Goal: Task Accomplishment & Management: Manage account settings

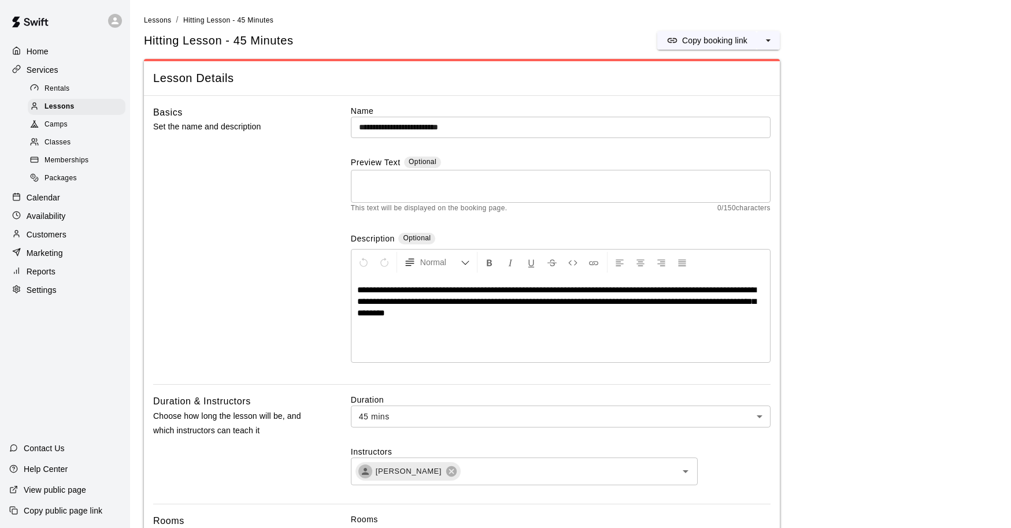
click at [73, 194] on div "Calendar" at bounding box center [65, 197] width 112 height 17
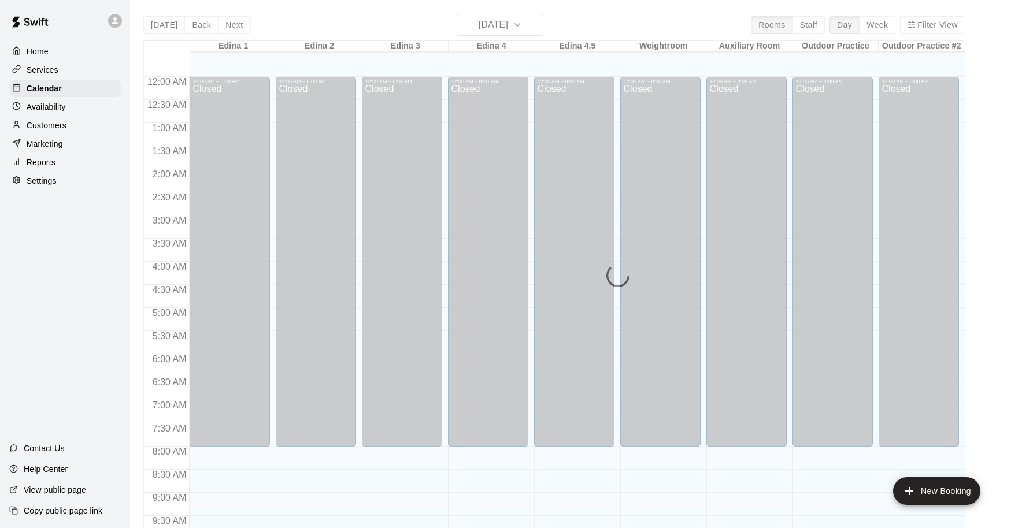
scroll to position [611, 0]
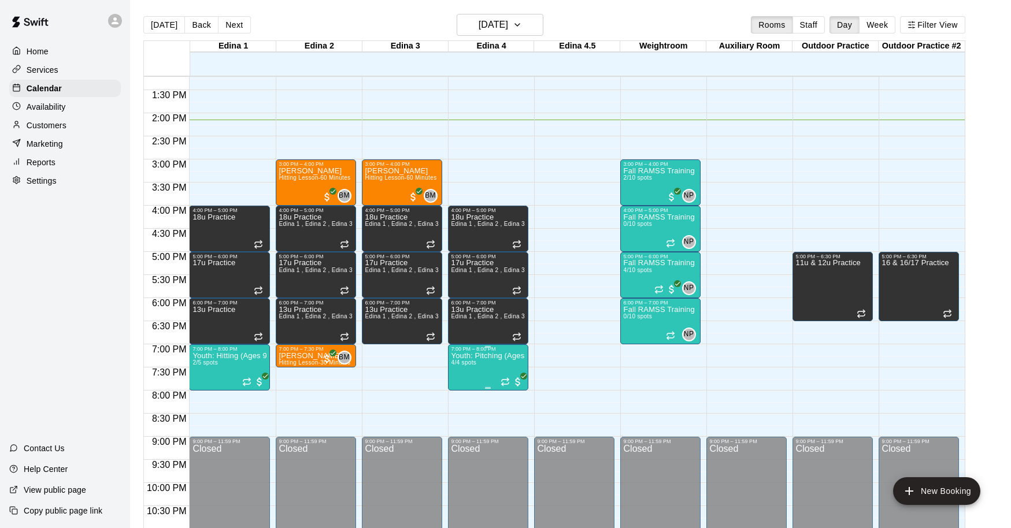
click at [647, 372] on div at bounding box center [505, 264] width 1011 height 528
click at [203, 396] on img "edit" at bounding box center [204, 391] width 13 height 13
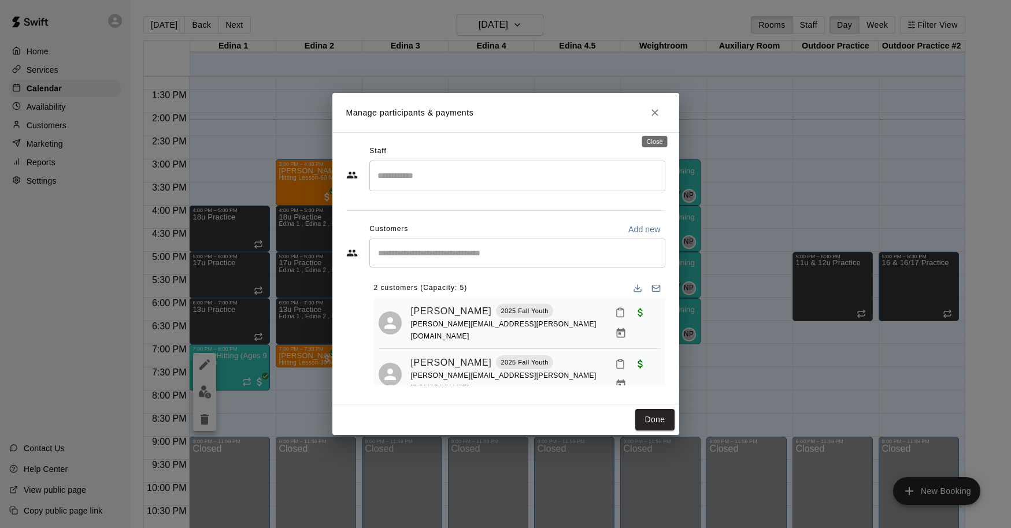
click at [653, 114] on icon "Close" at bounding box center [655, 113] width 12 height 12
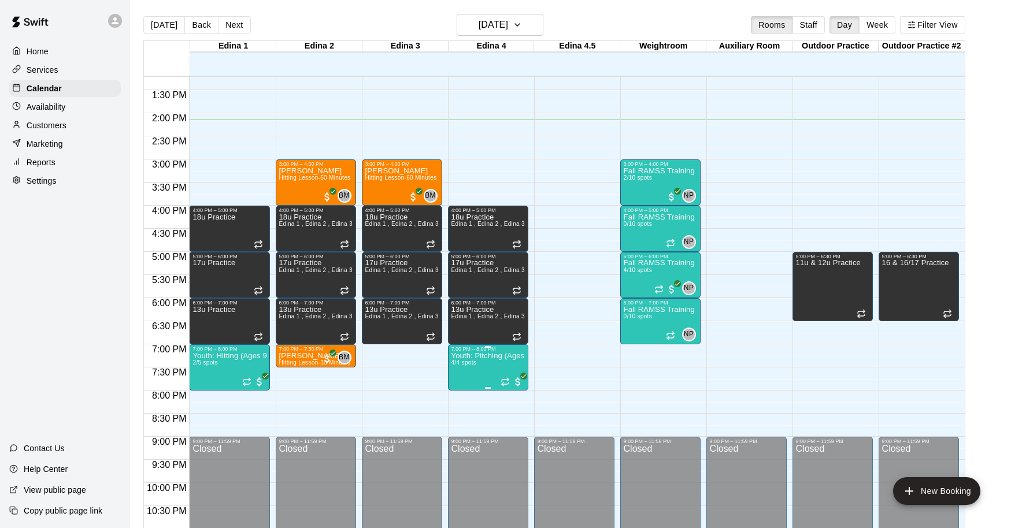
click at [465, 394] on img "edit" at bounding box center [463, 391] width 13 height 13
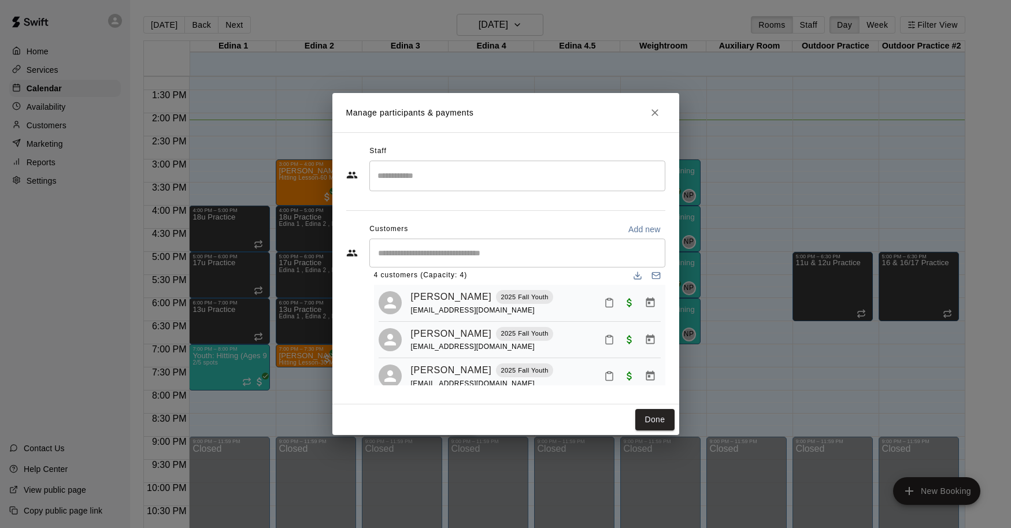
scroll to position [0, 0]
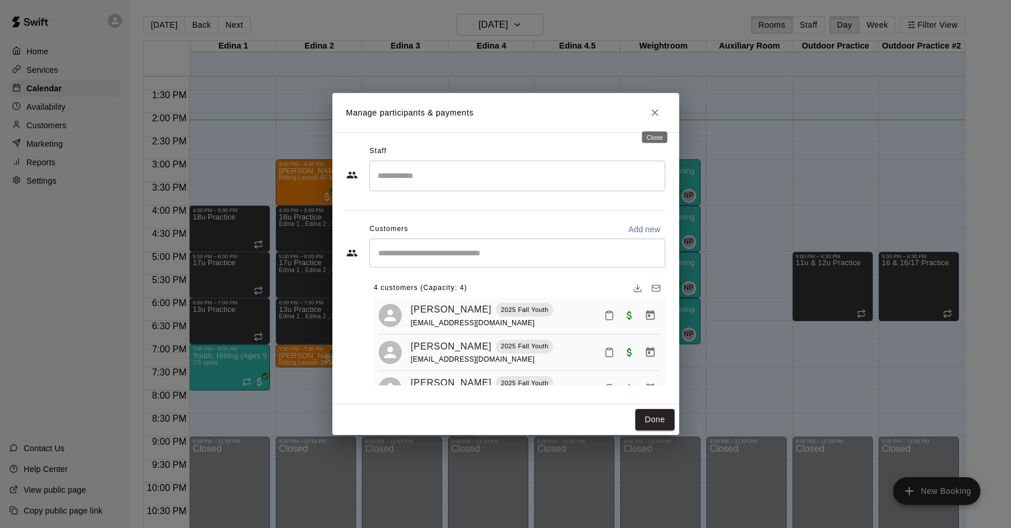
click at [654, 114] on icon "Close" at bounding box center [655, 113] width 12 height 12
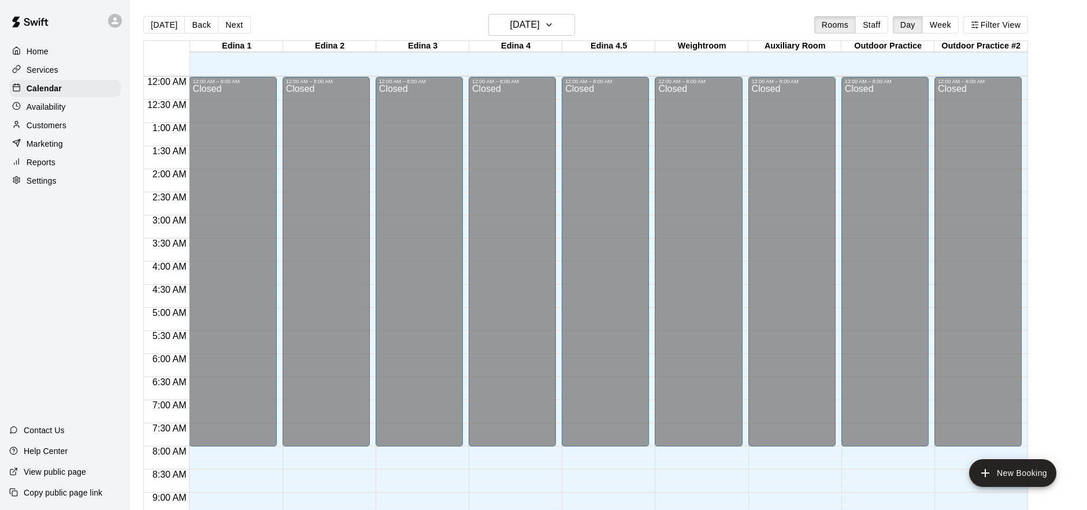
scroll to position [560, 0]
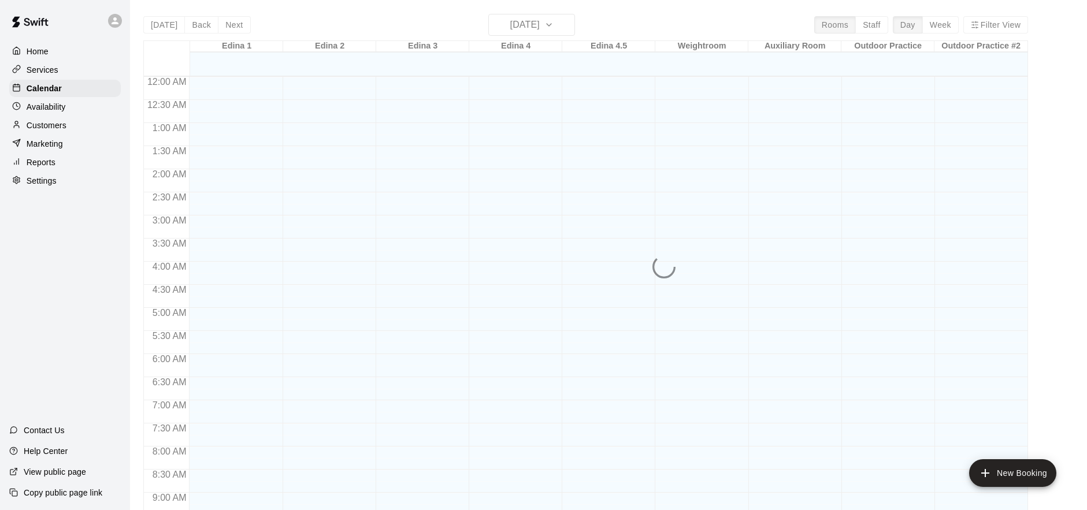
scroll to position [628, 0]
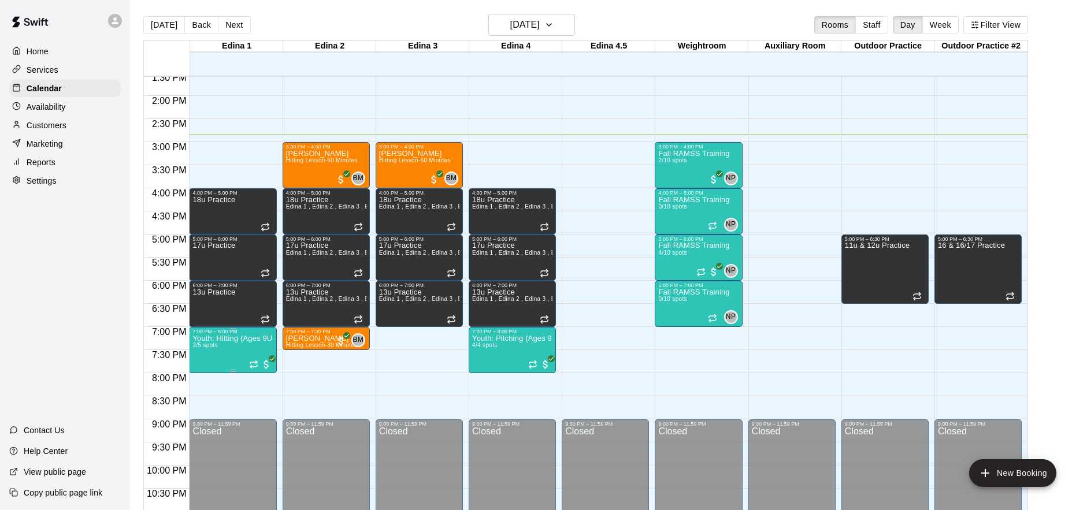
click at [207, 374] on img "edit" at bounding box center [204, 374] width 13 height 13
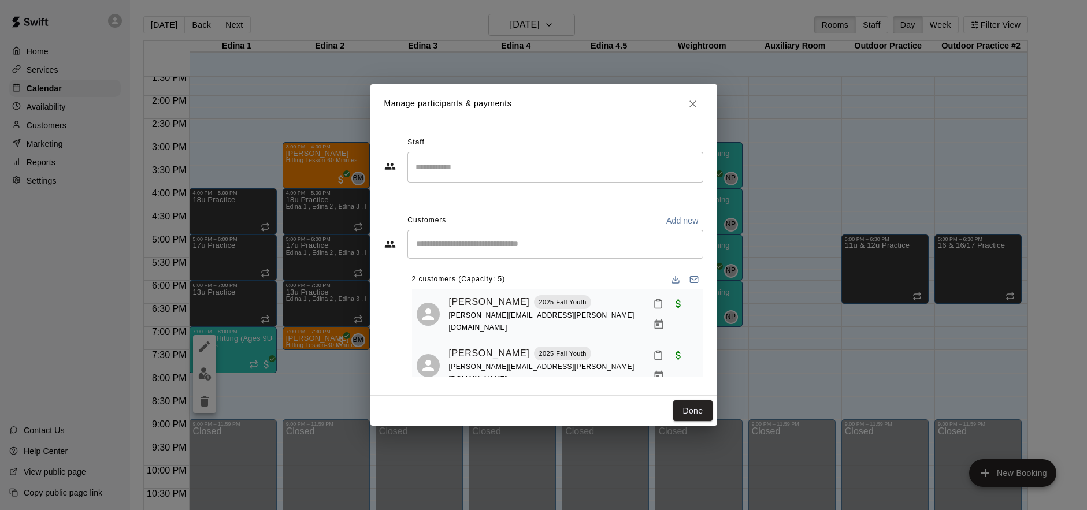
click at [497, 171] on input "Search staff" at bounding box center [555, 167] width 285 height 20
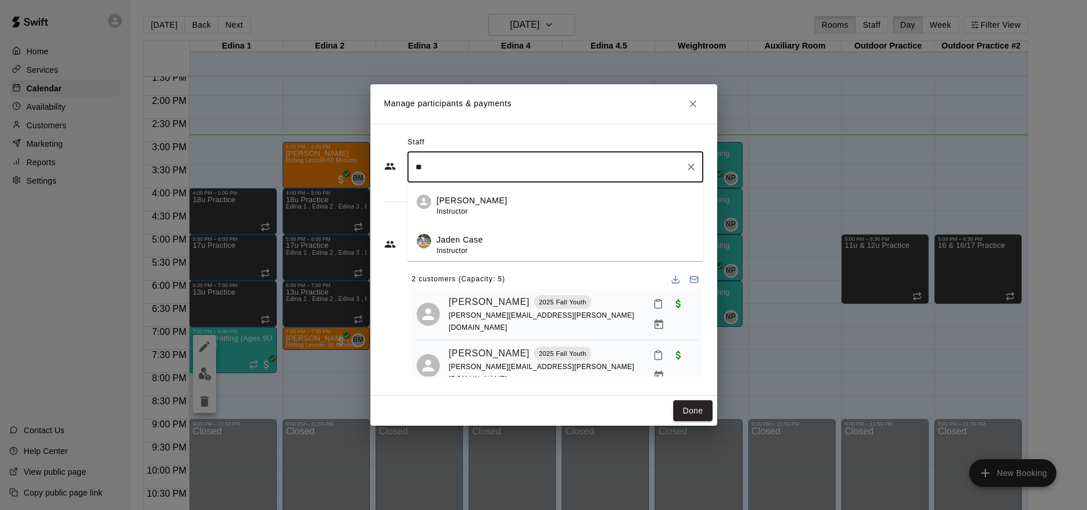
type input "*"
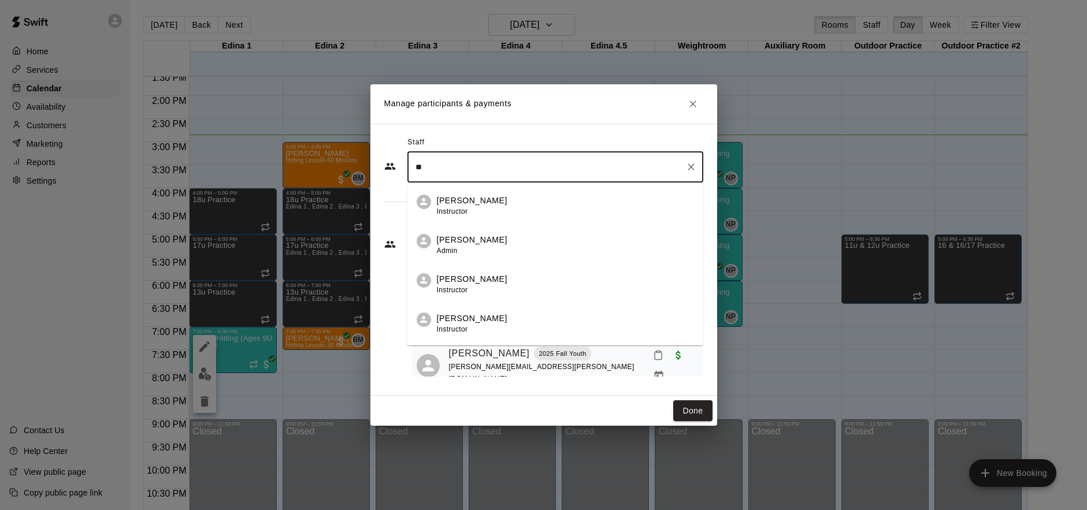
type input "*"
click at [687, 104] on icon "Close" at bounding box center [693, 104] width 12 height 12
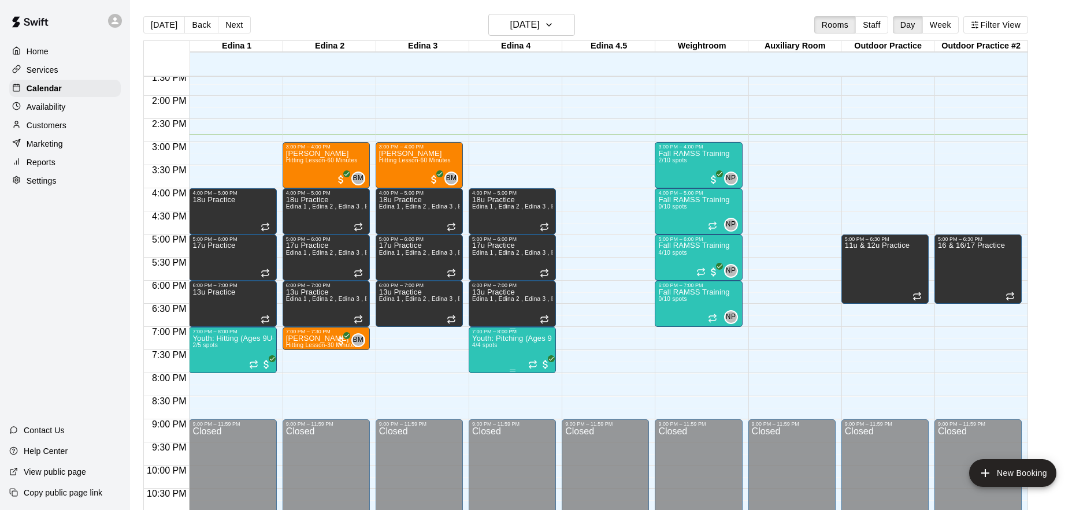
click at [488, 373] on img "edit" at bounding box center [484, 374] width 13 height 13
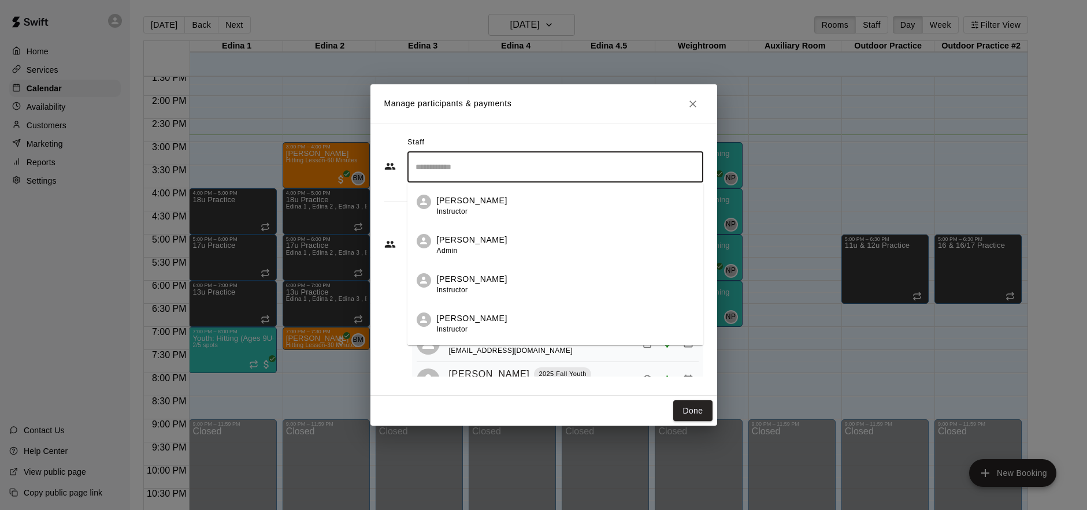
click at [474, 169] on input "Search staff" at bounding box center [555, 167] width 285 height 20
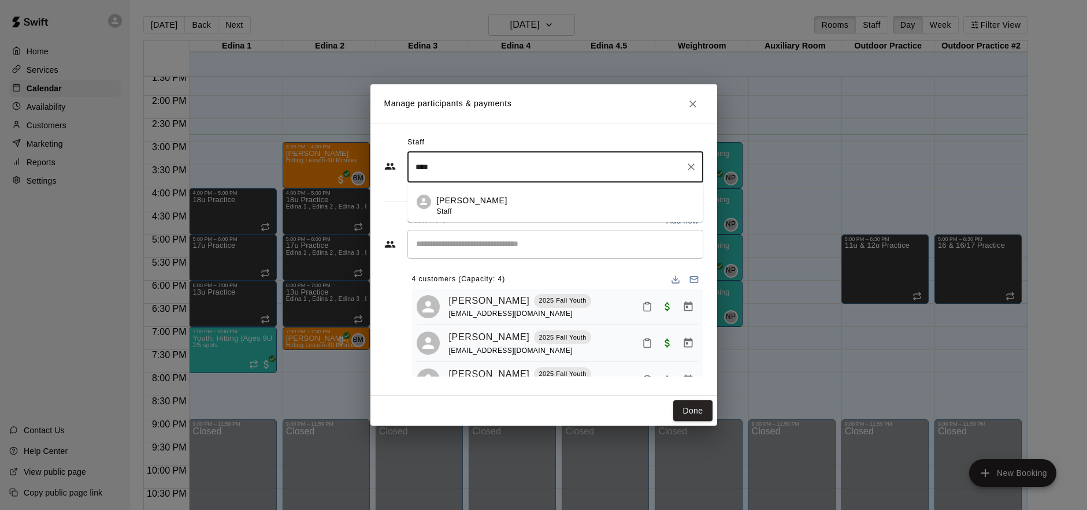
click at [491, 202] on p "Cade Marsolek" at bounding box center [472, 201] width 71 height 12
type input "****"
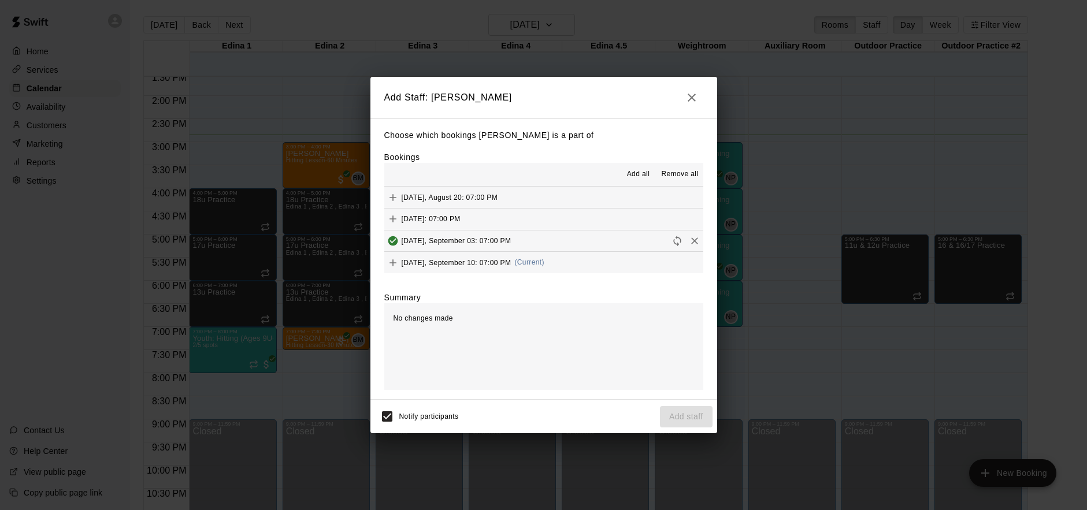
click at [698, 97] on button "button" at bounding box center [691, 97] width 23 height 23
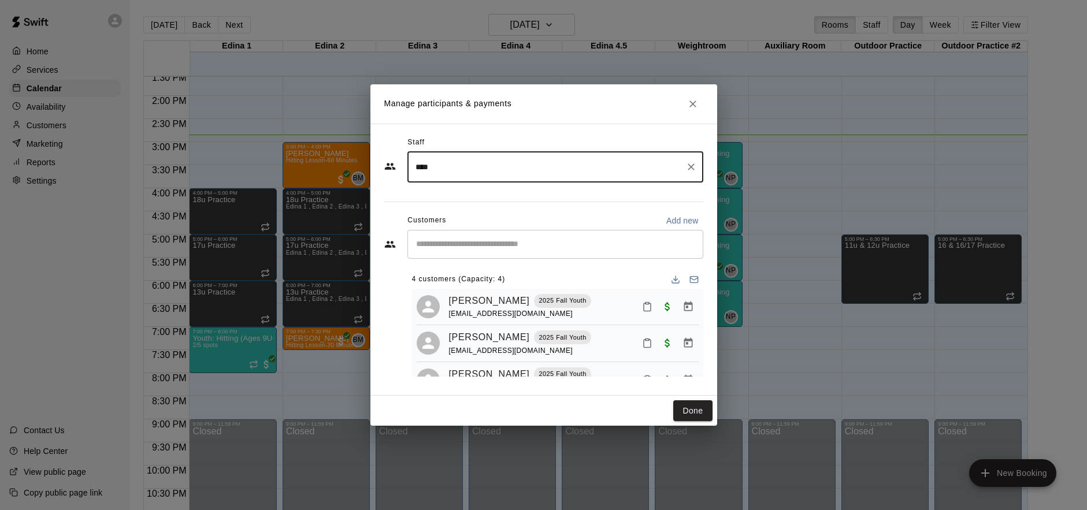
click at [574, 172] on input "****" at bounding box center [547, 167] width 268 height 20
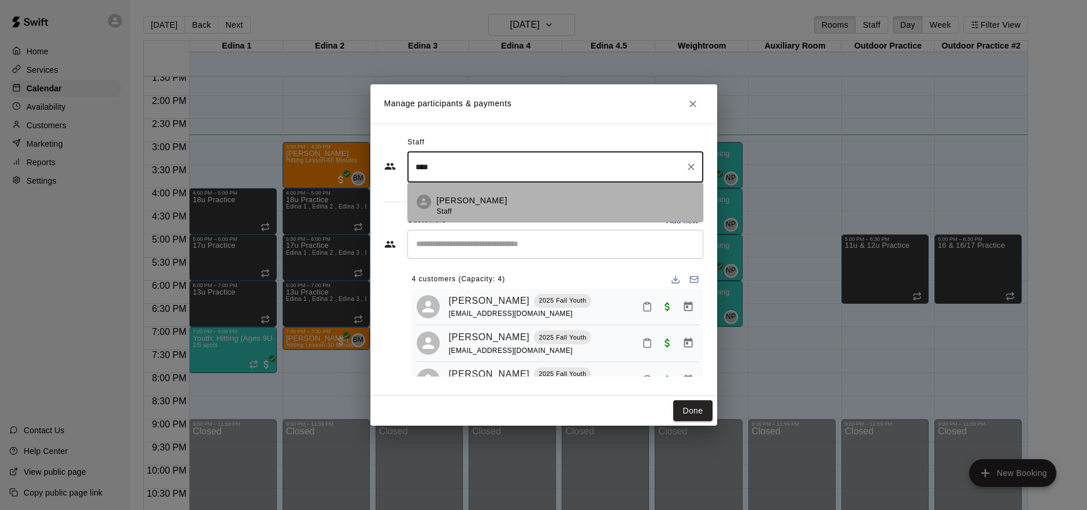
click at [526, 217] on li "Cade Marsolek Staff" at bounding box center [555, 202] width 296 height 39
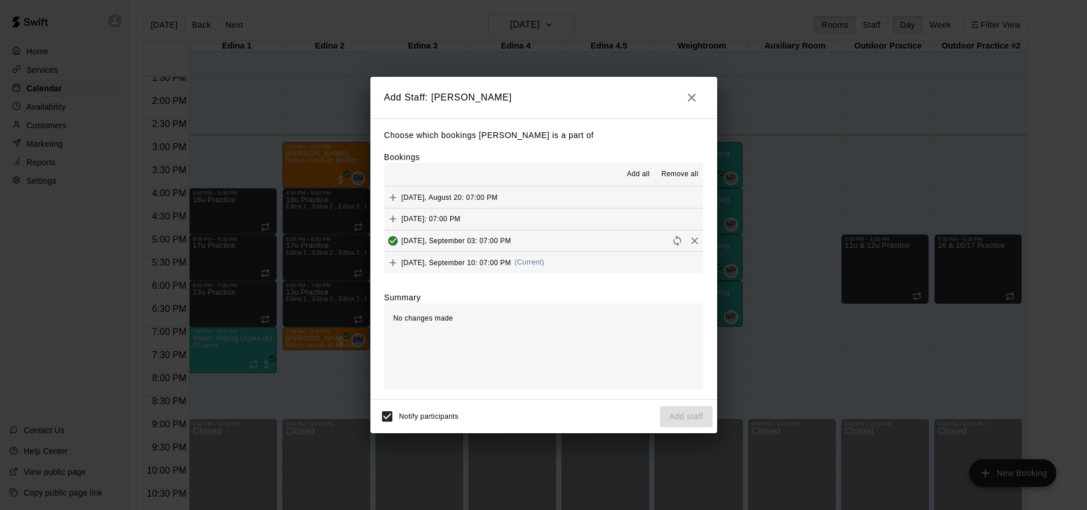
click at [422, 240] on span "Wednesday, September 03: 07:00 PM" at bounding box center [457, 240] width 110 height 8
click at [698, 97] on icon "button" at bounding box center [692, 98] width 14 height 14
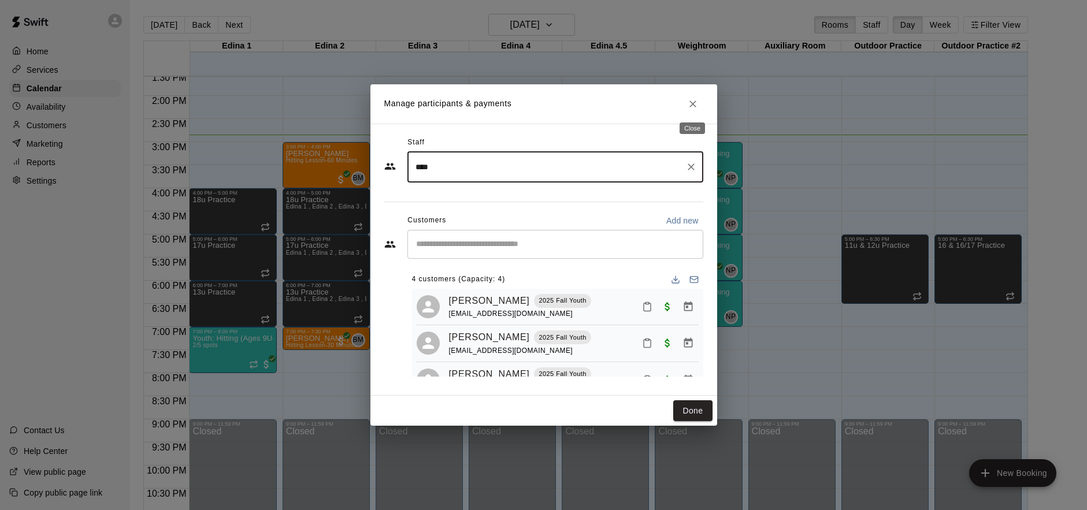
click at [696, 102] on icon "Close" at bounding box center [693, 104] width 12 height 12
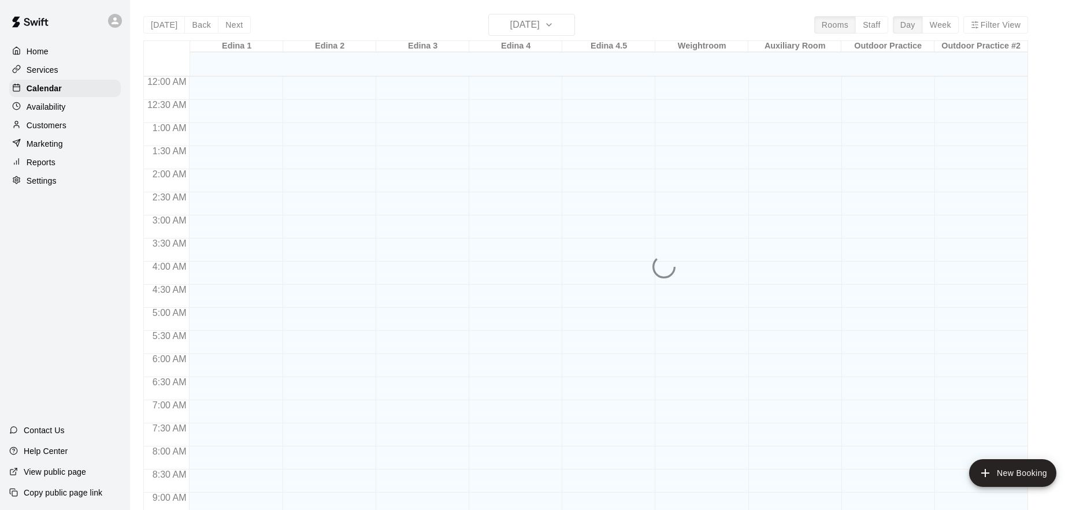
scroll to position [628, 0]
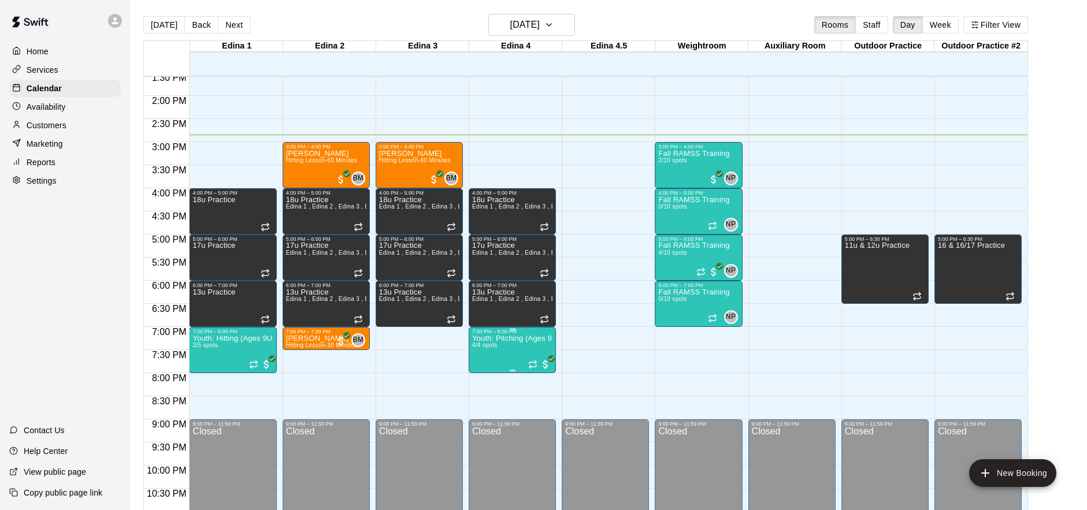
click at [514, 339] on p "Youth: Pitching (Ages 9U-13U)" at bounding box center [512, 339] width 80 height 0
click at [487, 374] on img "edit" at bounding box center [484, 378] width 13 height 13
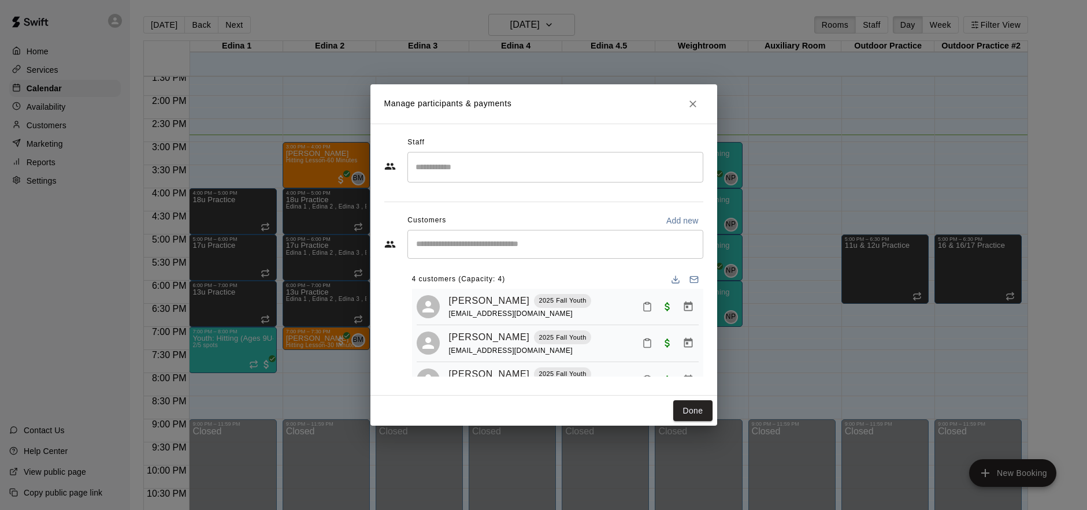
click at [500, 163] on input "Search staff" at bounding box center [555, 167] width 285 height 20
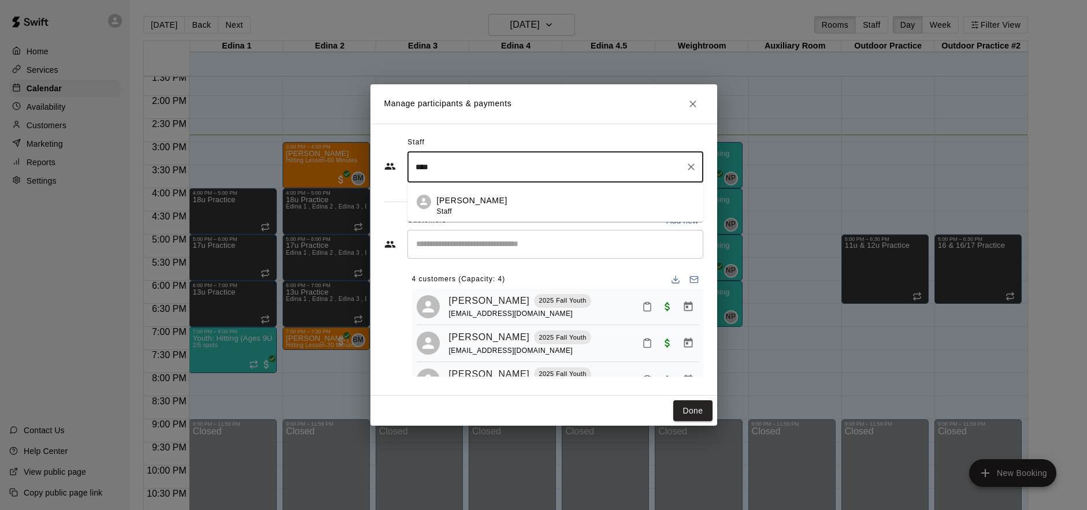
click at [496, 207] on div "Cade Marsolek Staff" at bounding box center [565, 206] width 257 height 23
type input "****"
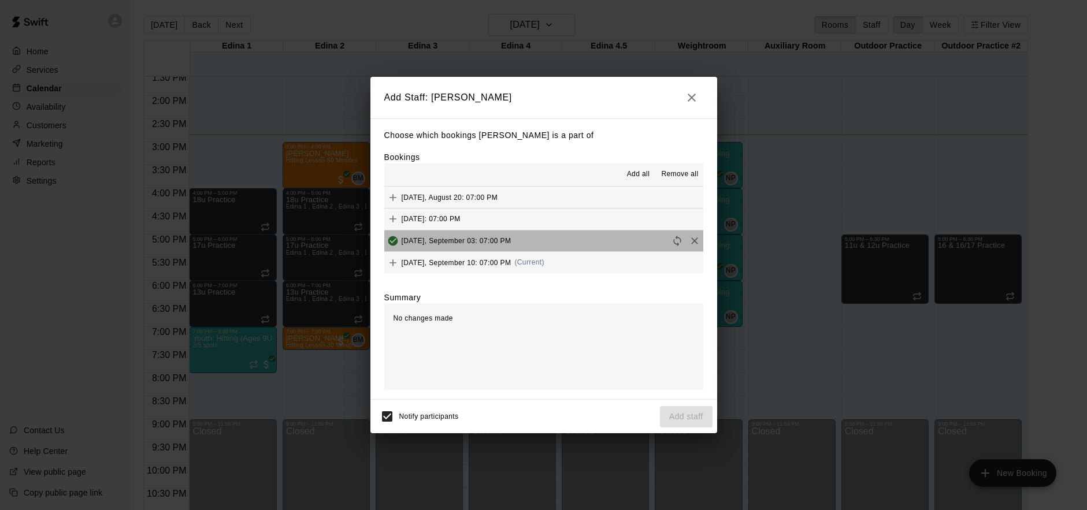
click at [585, 239] on button "Wednesday, September 03: 07:00 PM" at bounding box center [543, 241] width 319 height 21
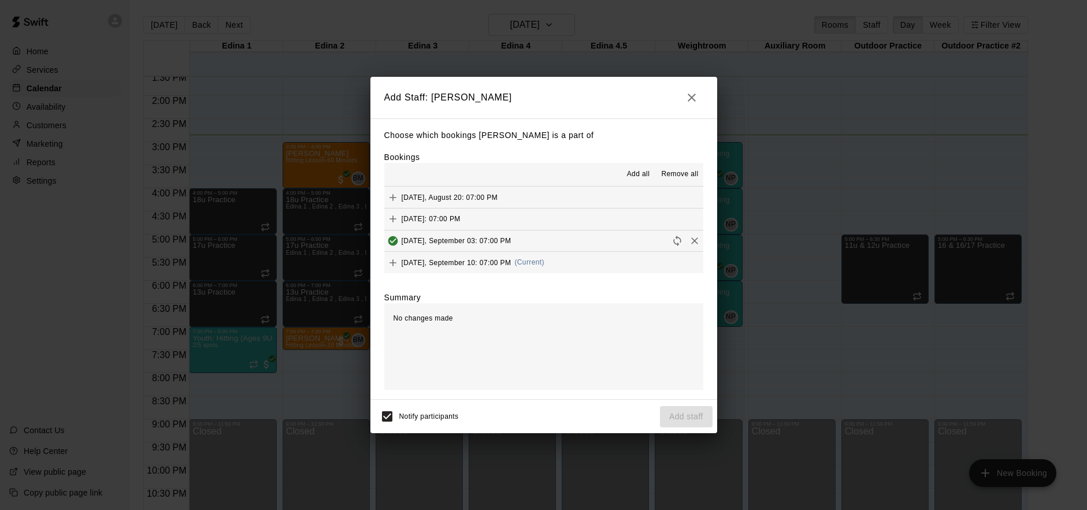
click at [417, 258] on span "Wednesday, September 10: 07:00 PM" at bounding box center [457, 262] width 110 height 8
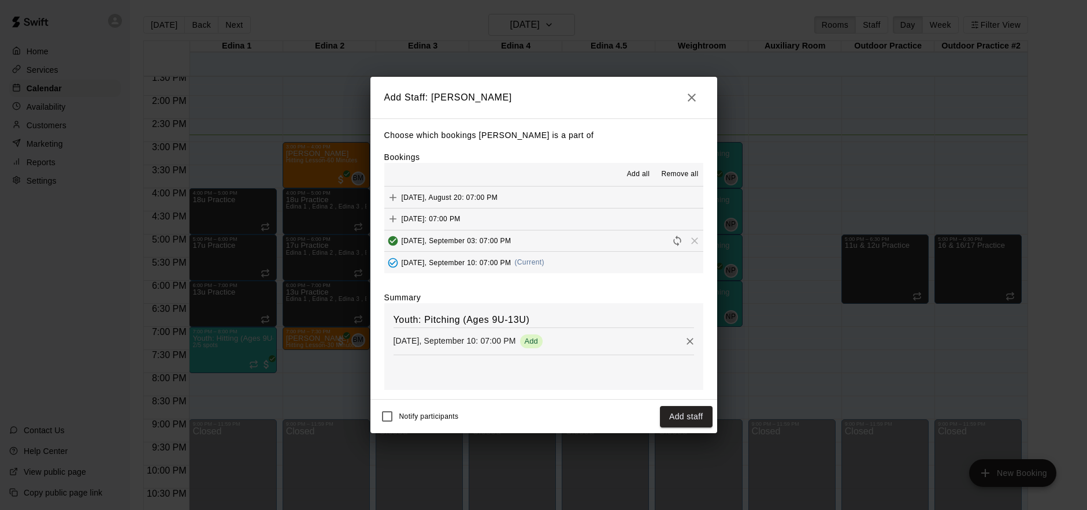
click at [686, 414] on button "Add staff" at bounding box center [686, 416] width 53 height 21
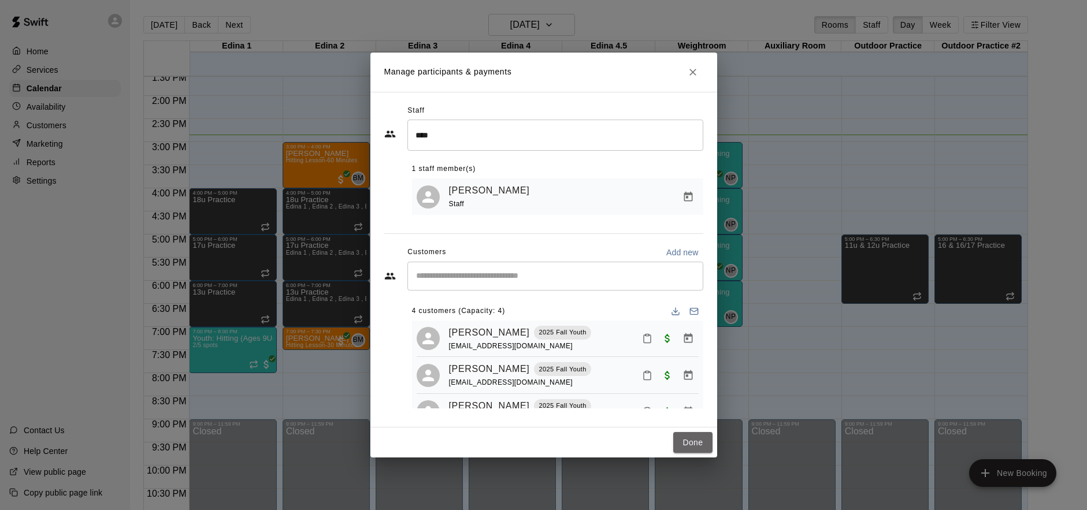
drag, startPoint x: 696, startPoint y: 436, endPoint x: 614, endPoint y: 409, distance: 86.4
click at [696, 436] on button "Done" at bounding box center [692, 442] width 39 height 21
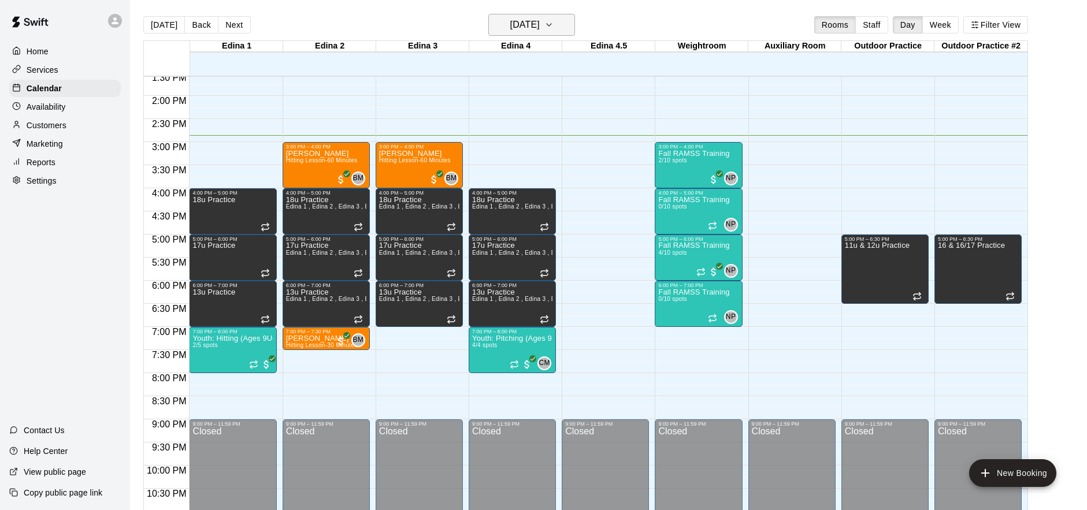
click at [540, 27] on h6 "[DATE]" at bounding box center [524, 25] width 29 height 16
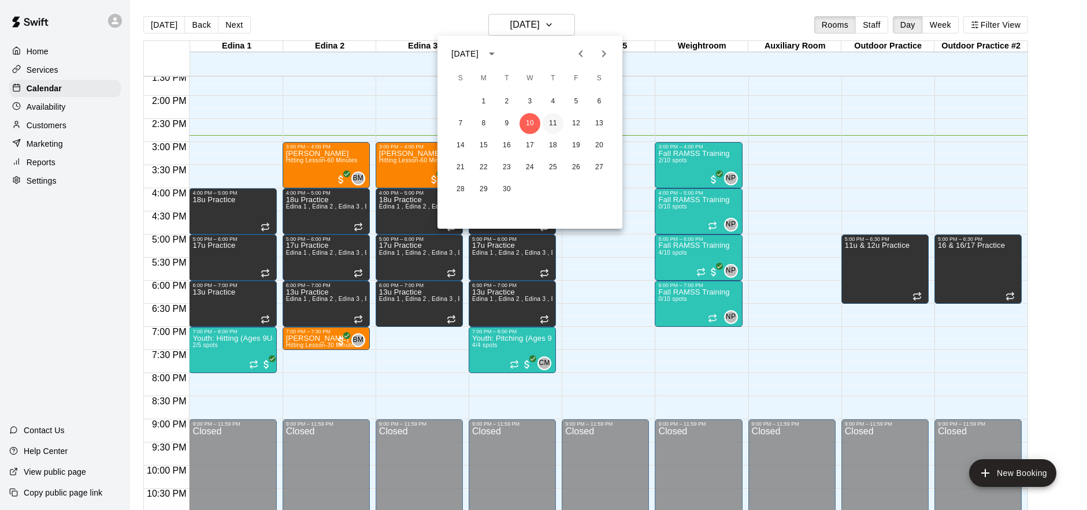
click at [552, 127] on button "11" at bounding box center [553, 123] width 21 height 21
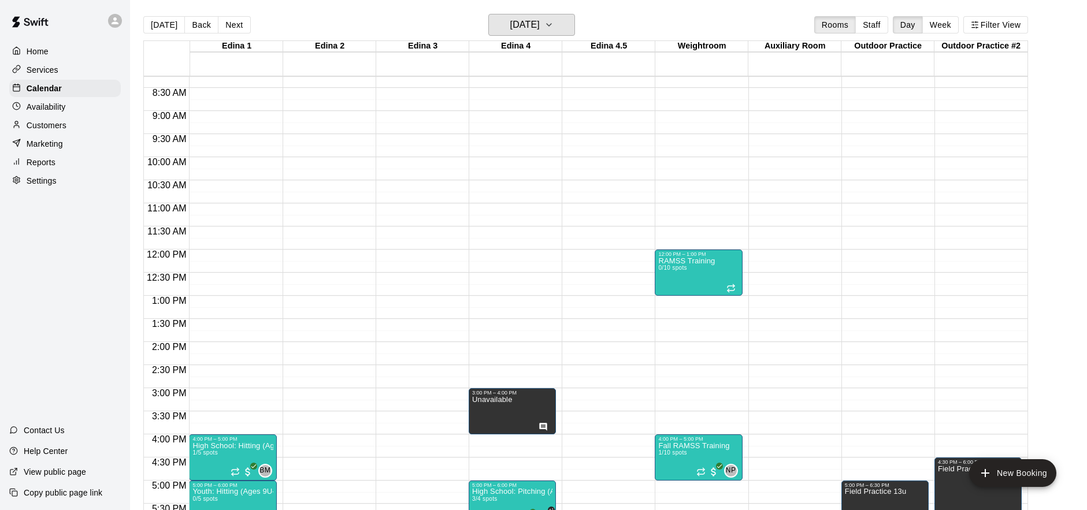
scroll to position [326, 0]
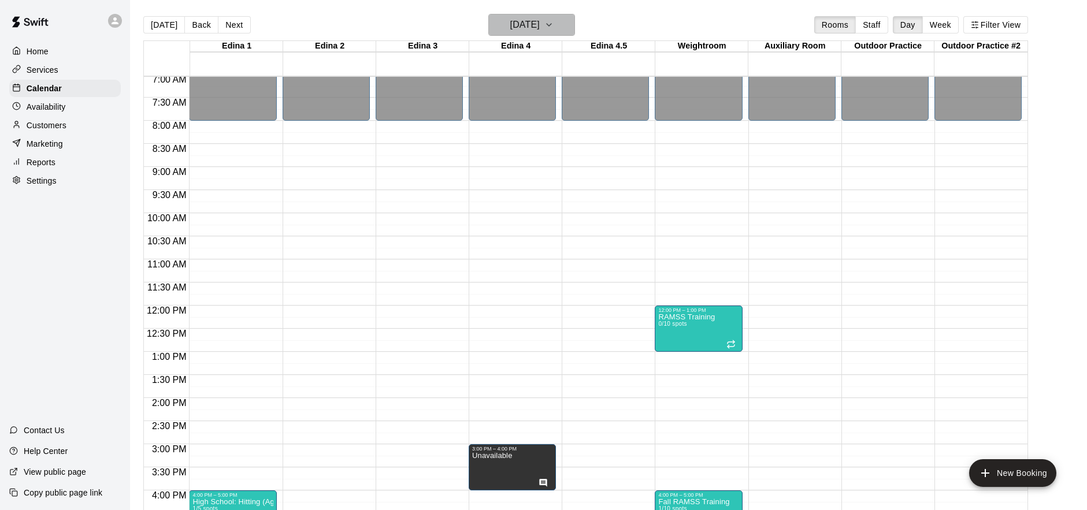
click at [540, 27] on h6 "Thursday Sep 11" at bounding box center [524, 25] width 29 height 16
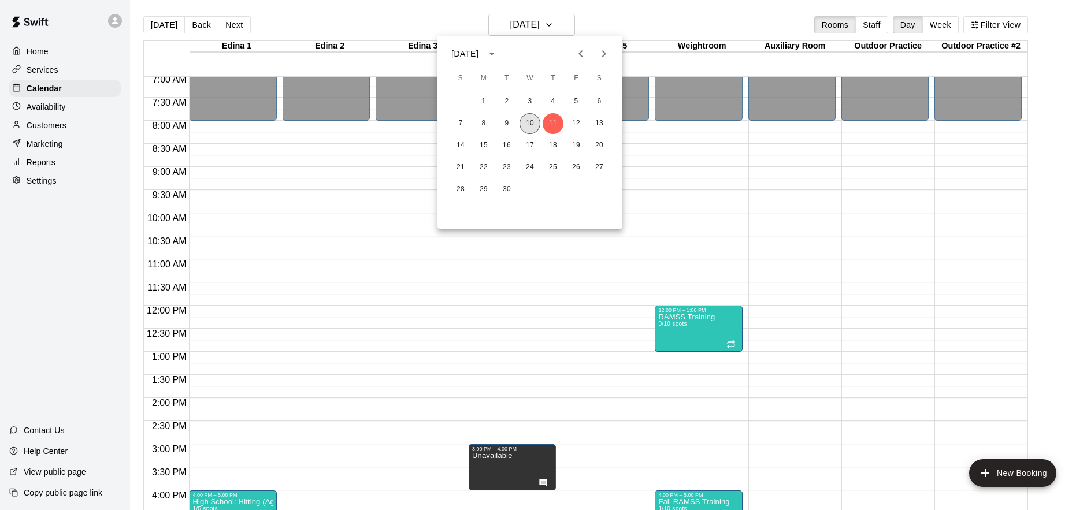
click at [535, 125] on button "10" at bounding box center [530, 123] width 21 height 21
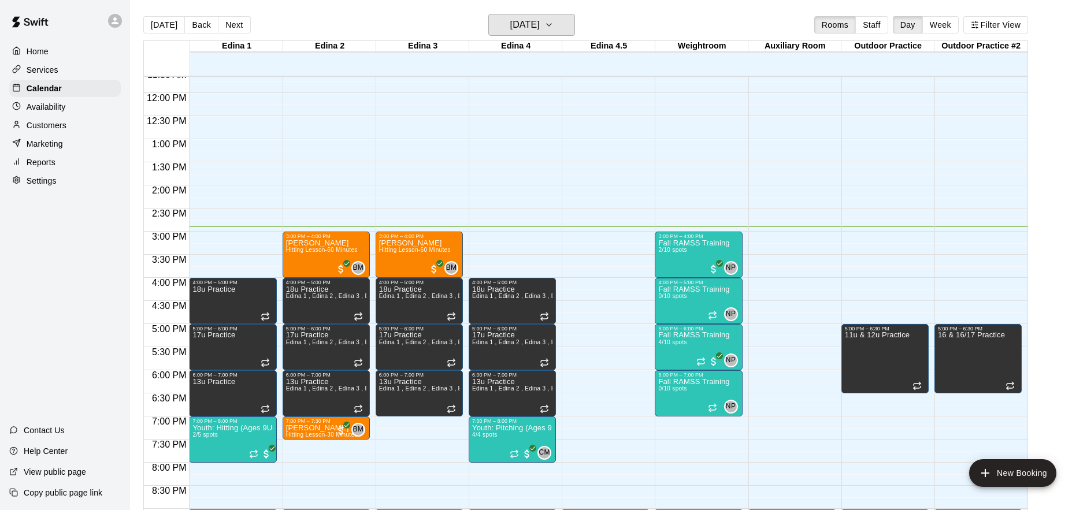
scroll to position [547, 0]
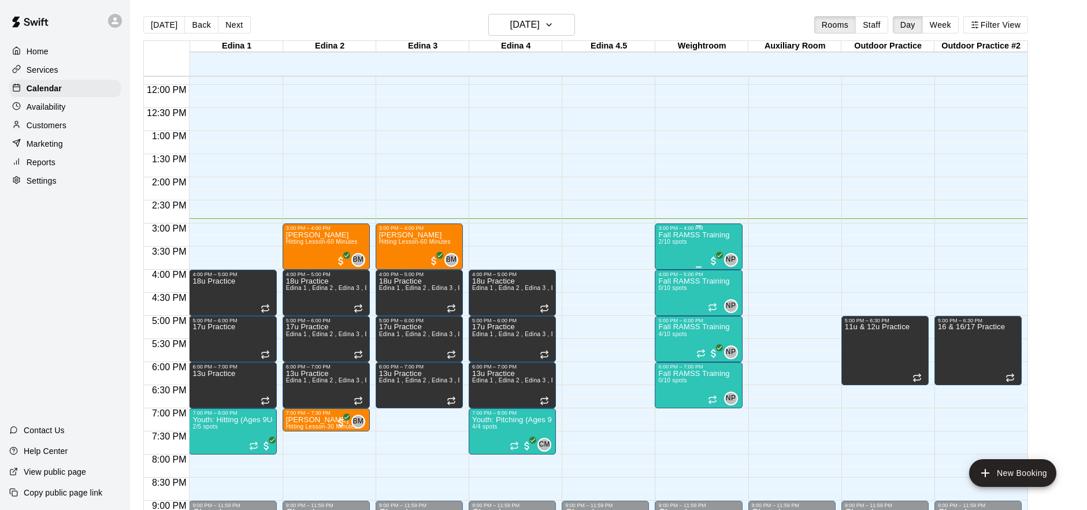
click at [695, 244] on div "Fall RAMSS Training 2/10 spots" at bounding box center [693, 486] width 71 height 510
click at [673, 271] on img "edit" at bounding box center [670, 270] width 13 height 13
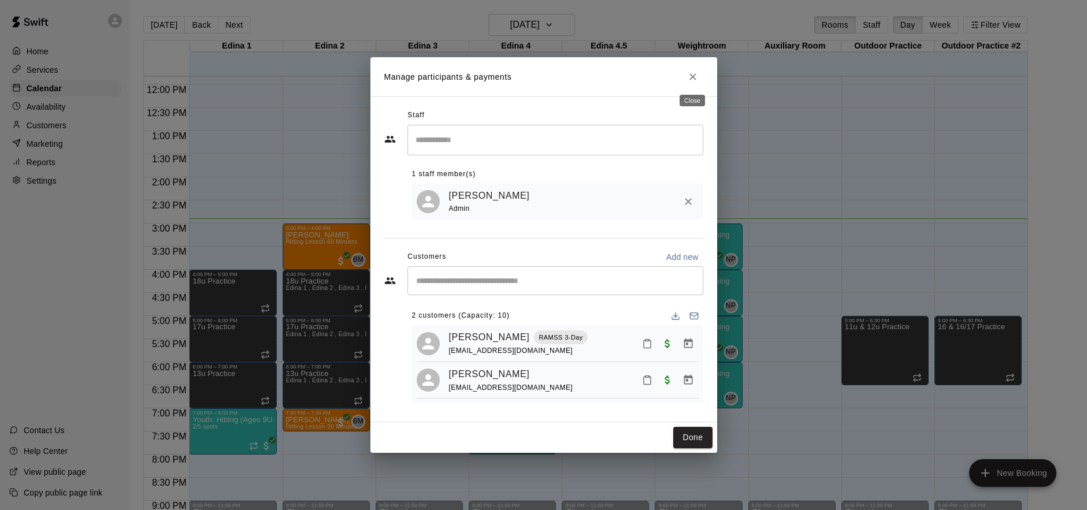
drag, startPoint x: 697, startPoint y: 75, endPoint x: 730, endPoint y: 120, distance: 55.8
click at [697, 75] on icon "Close" at bounding box center [693, 77] width 12 height 12
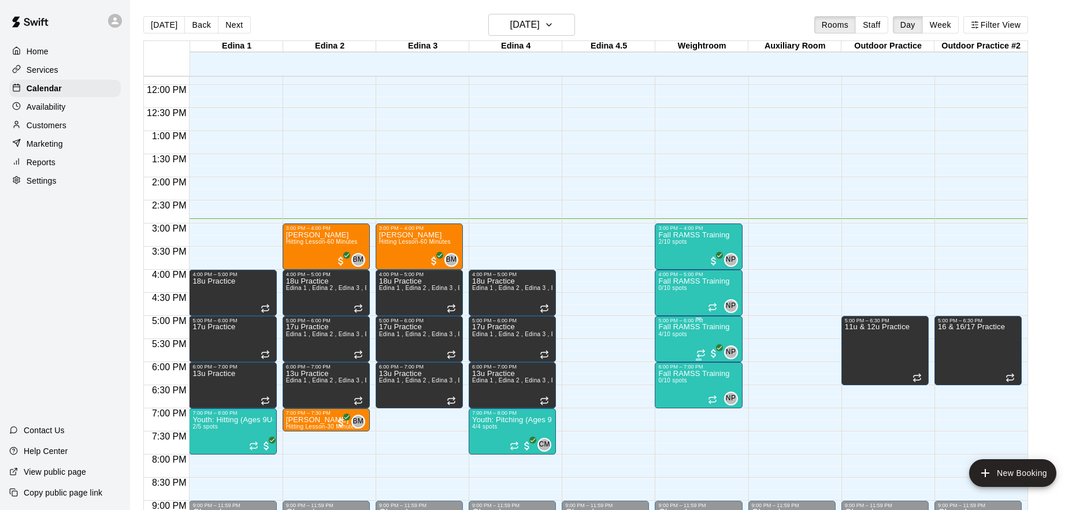
click at [670, 361] on img "edit" at bounding box center [670, 363] width 13 height 13
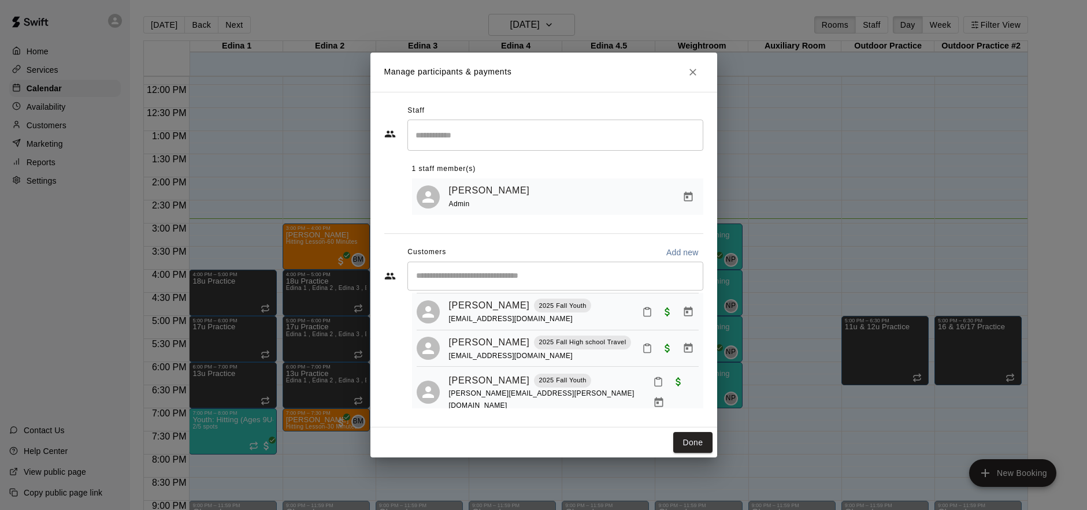
scroll to position [66, 0]
click at [689, 69] on icon "Close" at bounding box center [693, 72] width 12 height 12
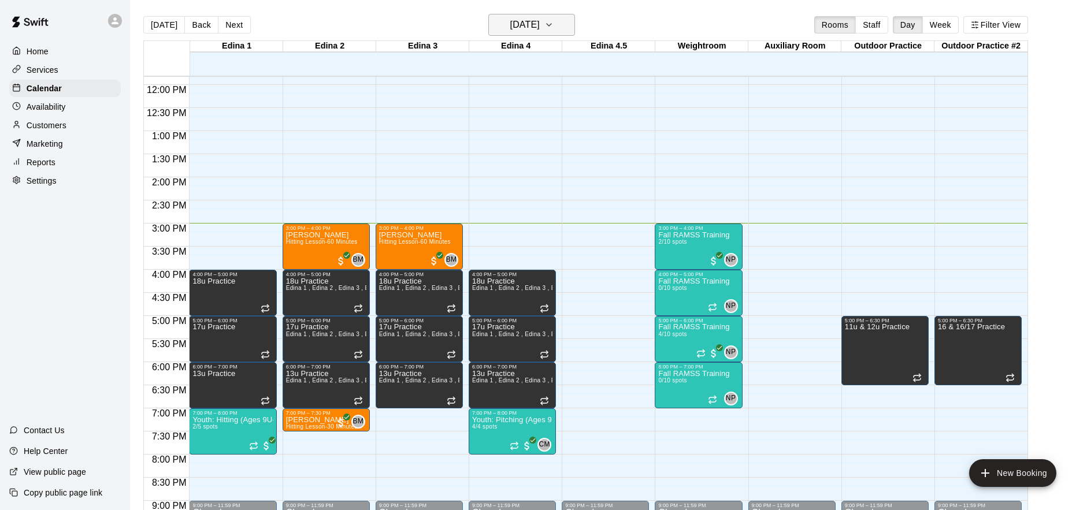
click at [540, 25] on h6 "[DATE]" at bounding box center [524, 25] width 29 height 16
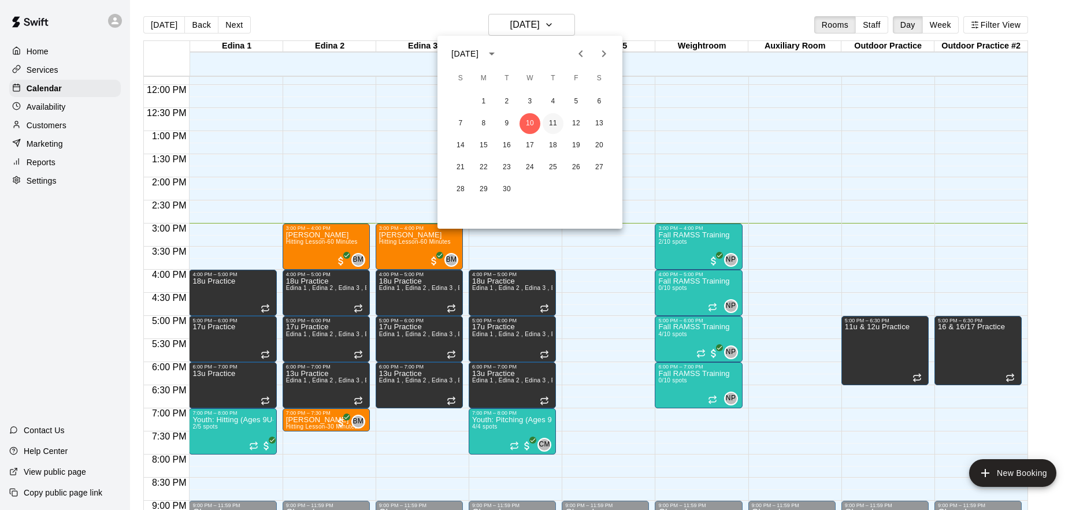
click at [557, 118] on button "11" at bounding box center [553, 123] width 21 height 21
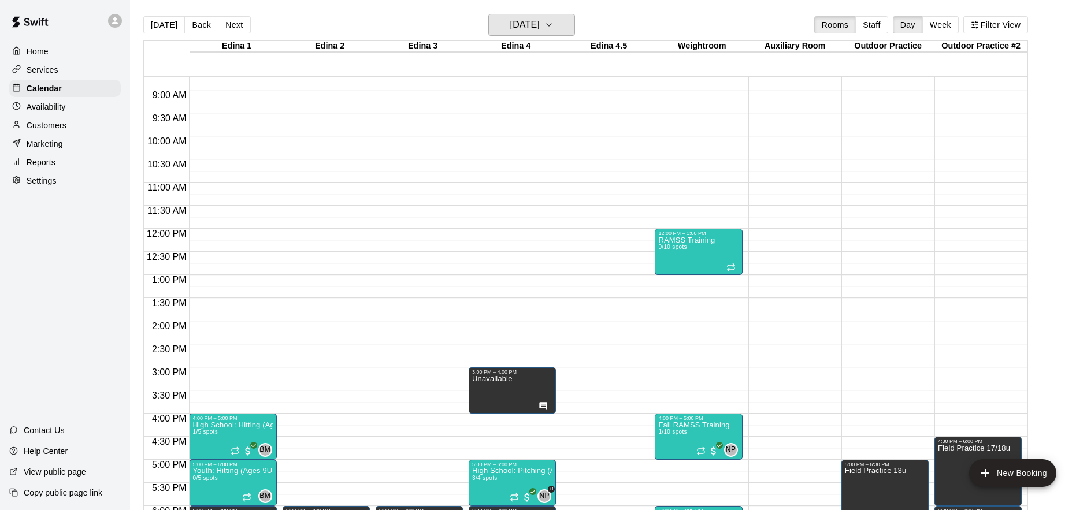
scroll to position [402, 0]
